Goal: Task Accomplishment & Management: Use online tool/utility

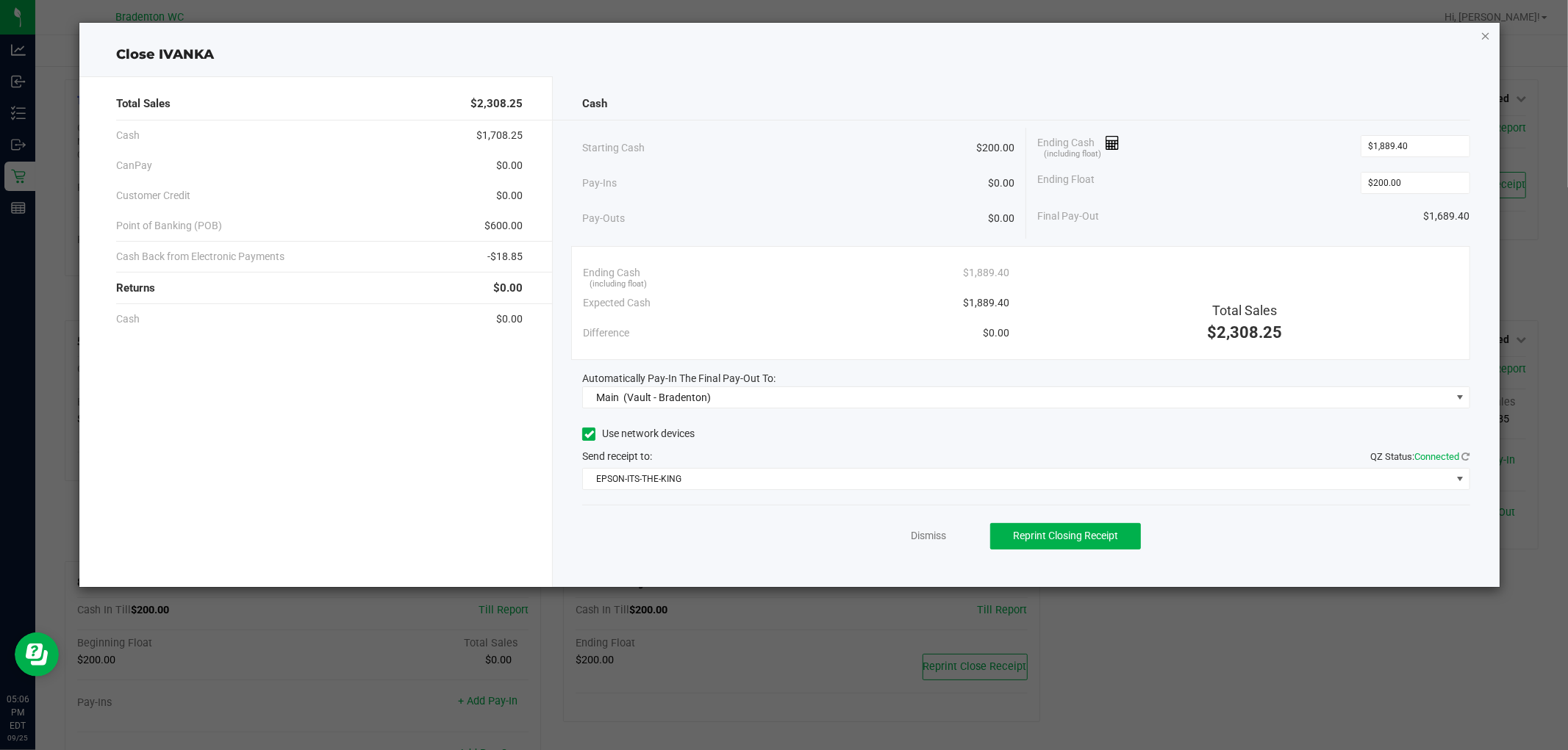
click at [1484, 35] on icon "button" at bounding box center [1485, 35] width 10 height 17
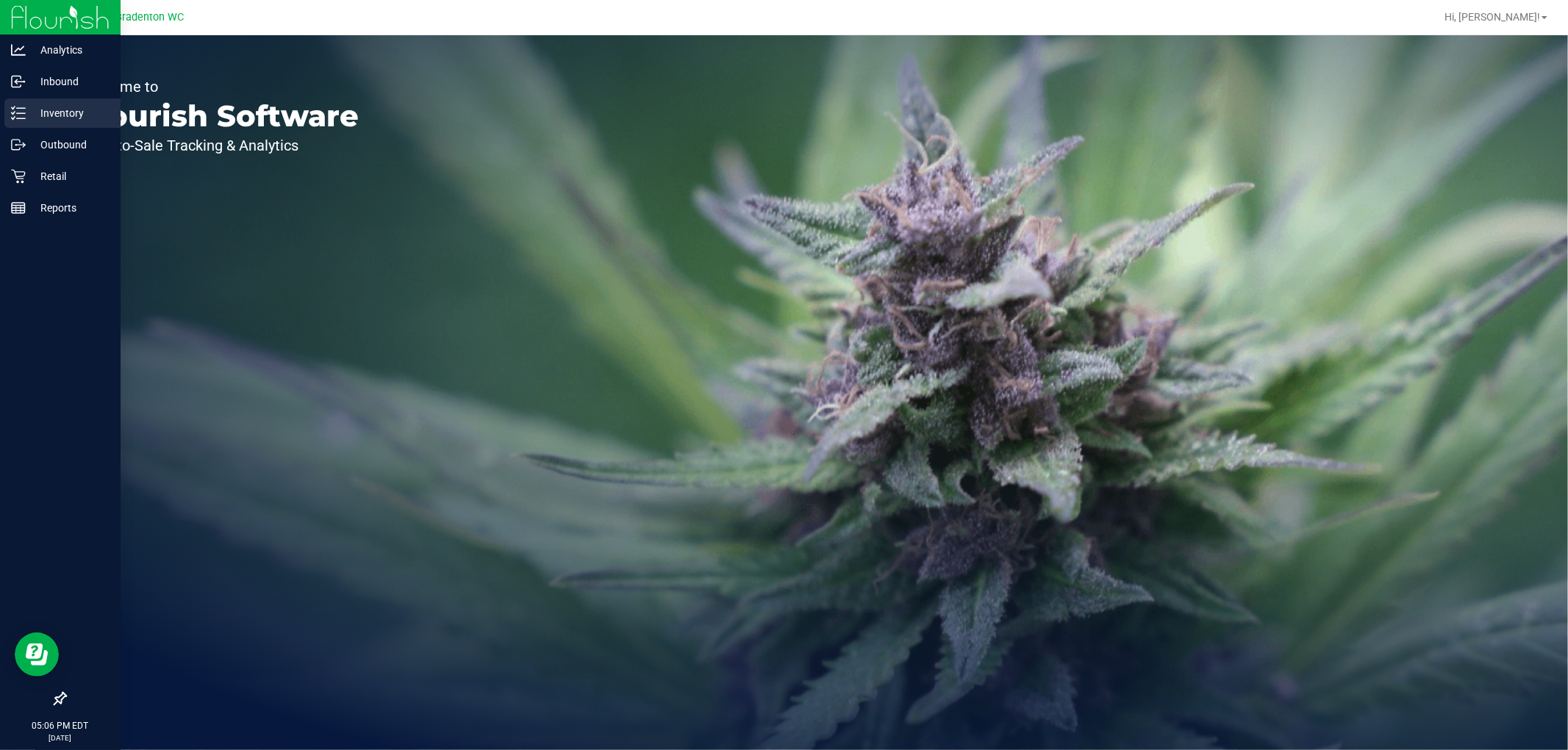
click at [44, 108] on p "Inventory" at bounding box center [69, 113] width 88 height 17
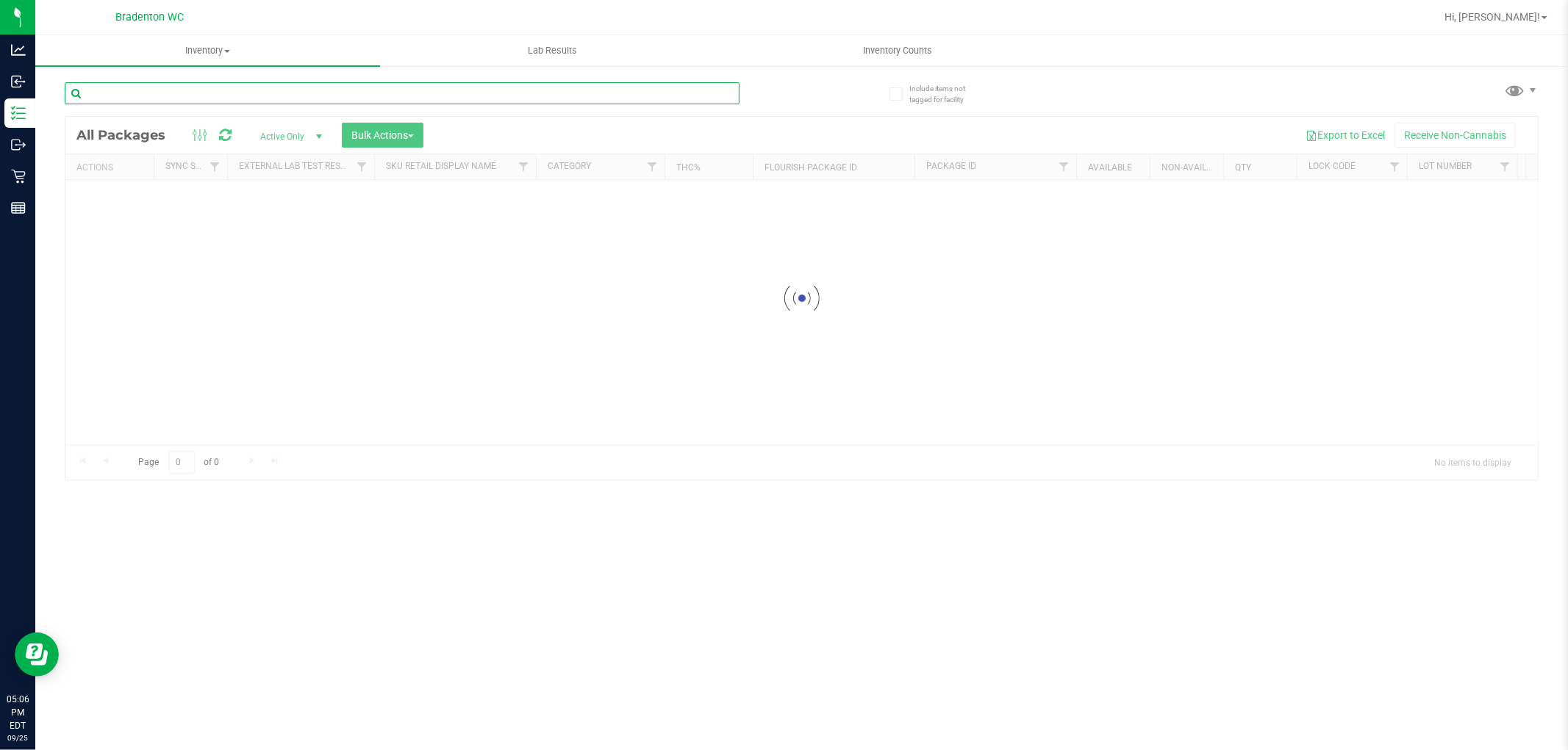
click at [279, 97] on input "text" at bounding box center [402, 92] width 675 height 22
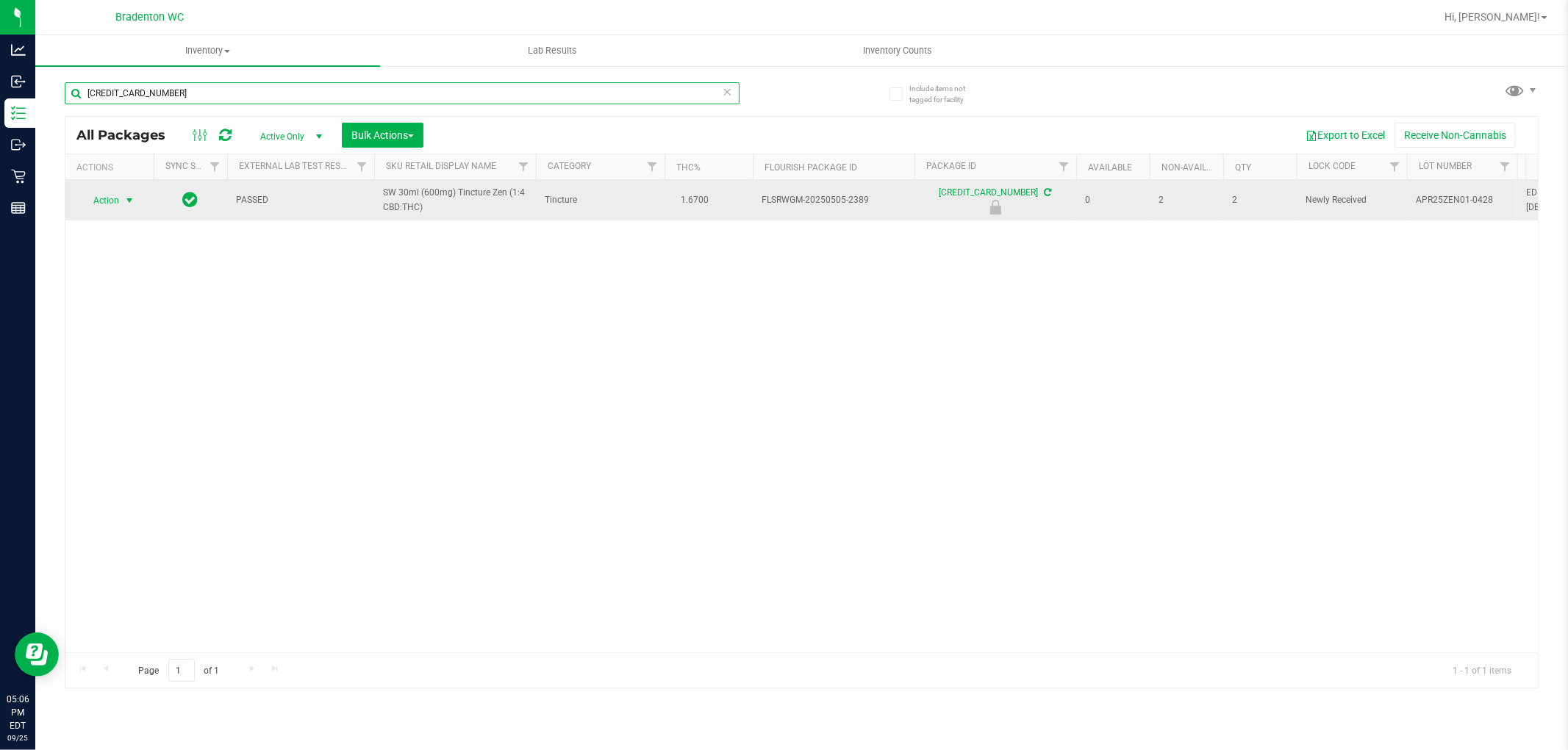
type input "[CREDIT_CARD_NUMBER]"
click at [120, 208] on span "select" at bounding box center [129, 201] width 18 height 21
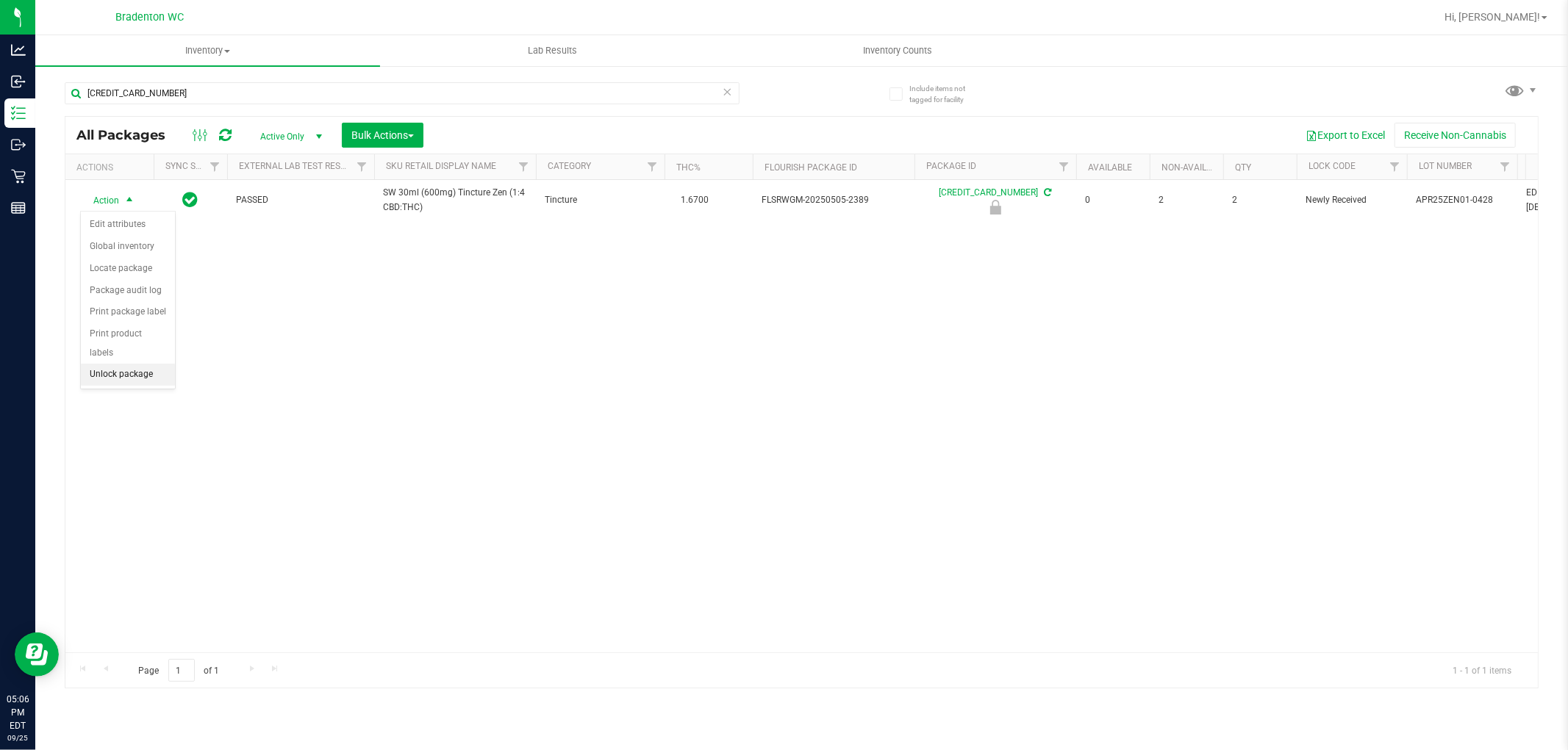
click at [124, 372] on li "Unlock package" at bounding box center [128, 374] width 94 height 22
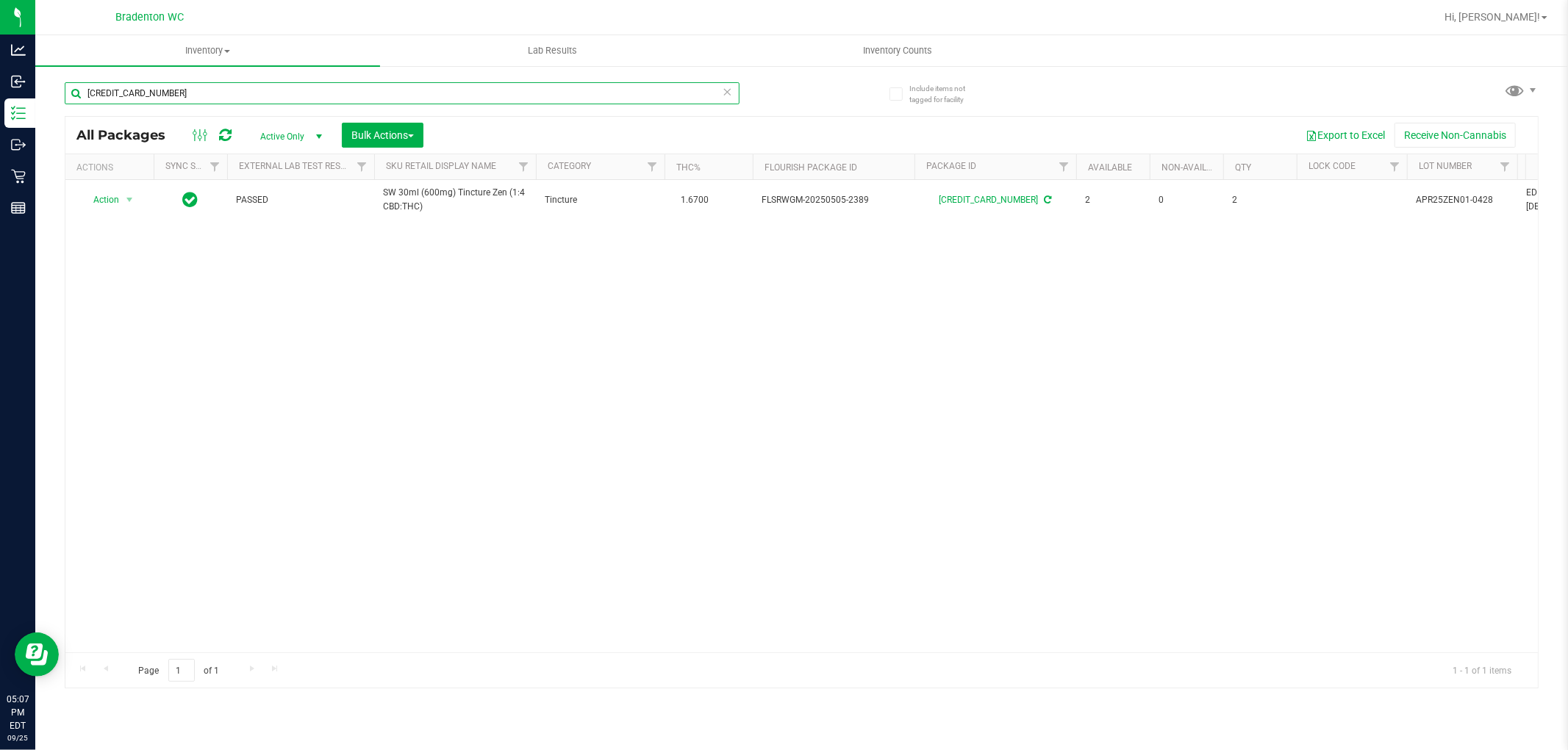
click at [191, 91] on input "[CREDIT_CARD_NUMBER]" at bounding box center [402, 92] width 675 height 22
type input "9008915086200614"
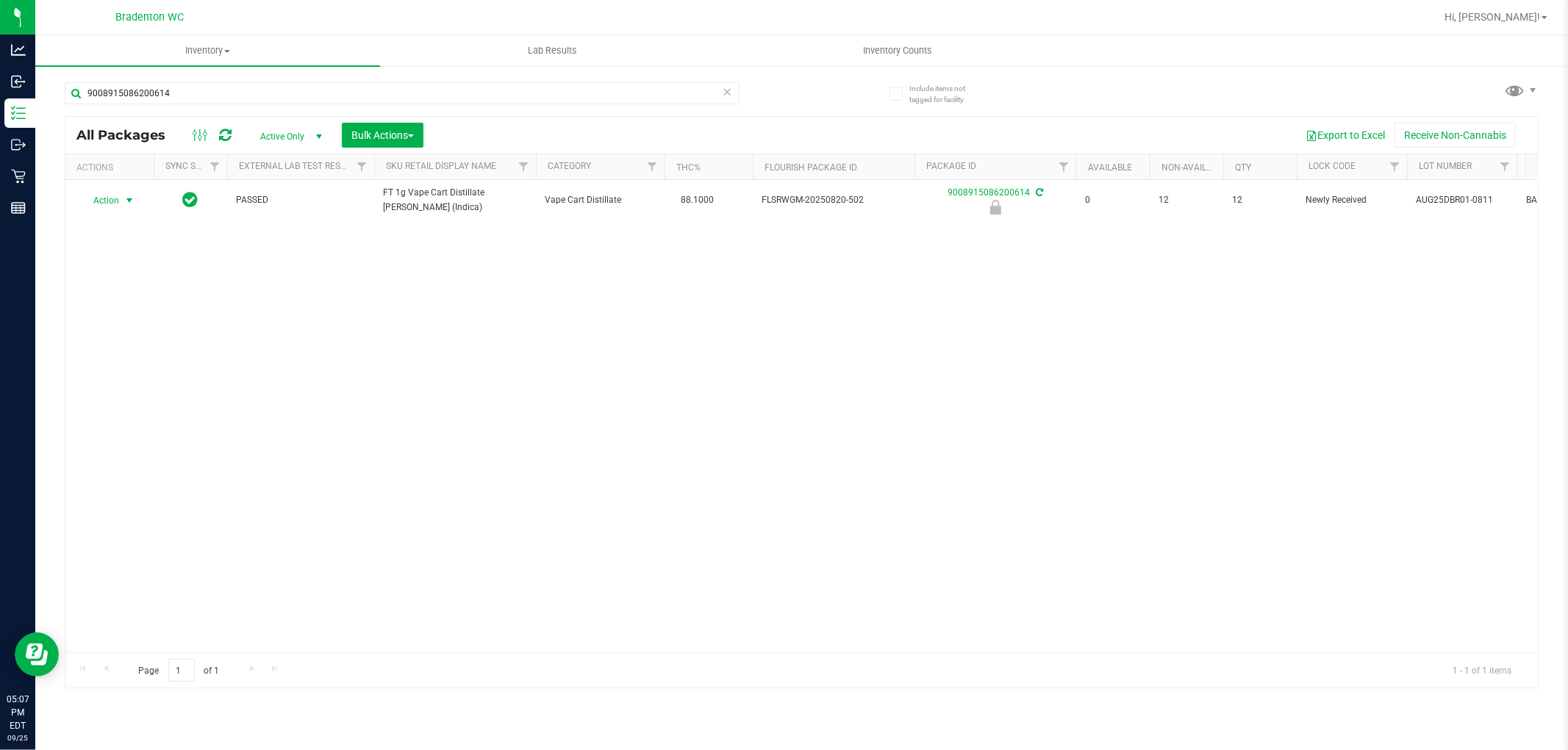
click at [127, 202] on span "select" at bounding box center [129, 200] width 11 height 11
click at [128, 372] on li "Unlock package" at bounding box center [128, 374] width 94 height 22
